Goal: Information Seeking & Learning: Learn about a topic

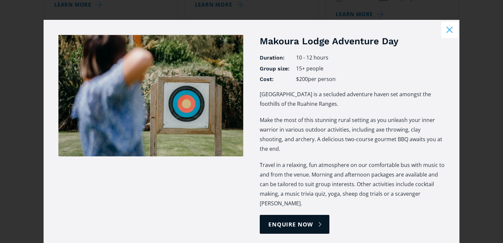
scroll to position [845, 0]
click at [449, 38] on div "Makoura Lodge Adventure Day Duration: 10 - 12 hours Group size: 15+ people Cost…" at bounding box center [252, 137] width 416 height 235
click at [446, 29] on button "Close modal" at bounding box center [449, 29] width 17 height 17
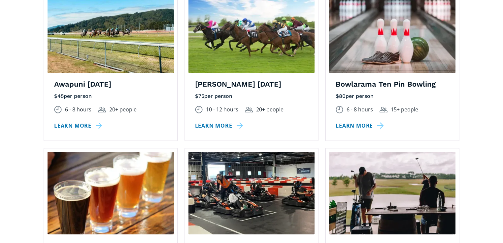
scroll to position [493, 0]
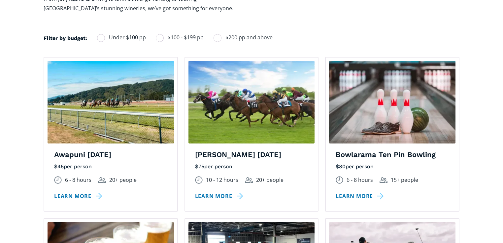
click at [417, 150] on h4 "Bowlarama Ten Pin Bowling" at bounding box center [392, 155] width 113 height 10
click at [359, 191] on link "Learn more" at bounding box center [361, 196] width 51 height 10
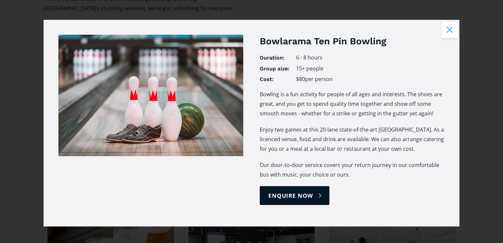
click at [448, 32] on button "Close modal" at bounding box center [449, 29] width 17 height 17
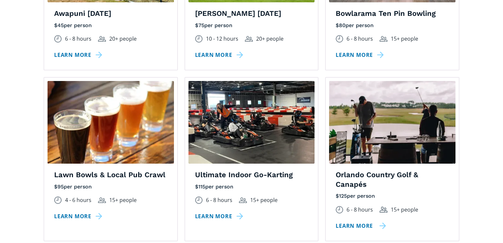
scroll to position [704, 0]
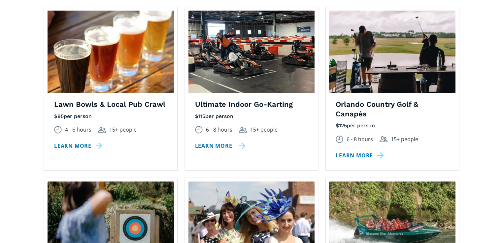
click at [233, 141] on link "Learn more" at bounding box center [220, 146] width 51 height 10
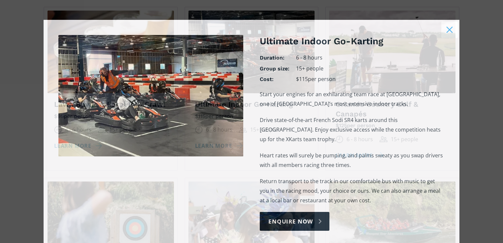
click at [233, 135] on img "Ultimate Indoor Go-Karting" at bounding box center [150, 96] width 185 height 122
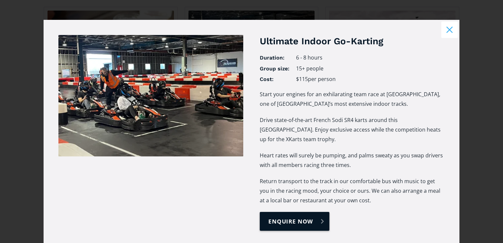
scroll to position [0, 0]
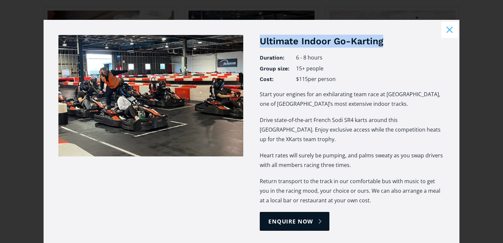
drag, startPoint x: 386, startPoint y: 42, endPoint x: 258, endPoint y: 46, distance: 127.8
click at [260, 46] on h3 "Ultimate Indoor Go-Karting" at bounding box center [352, 41] width 185 height 13
copy h3 "Ultimate Indoor Go-Karting"
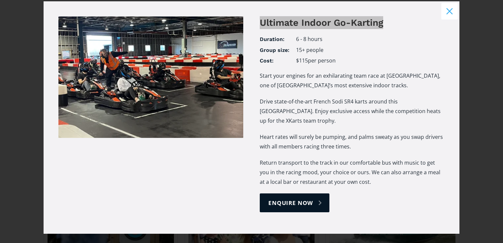
scroll to position [29, 0]
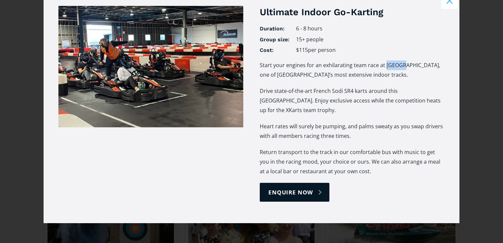
drag, startPoint x: 399, startPoint y: 64, endPoint x: 383, endPoint y: 65, distance: 15.6
click at [383, 65] on p "Start your engines for an exhilarating team race at [GEOGRAPHIC_DATA], one of […" at bounding box center [352, 69] width 185 height 19
copy p "XKarts"
